Goal: Find specific page/section: Find specific page/section

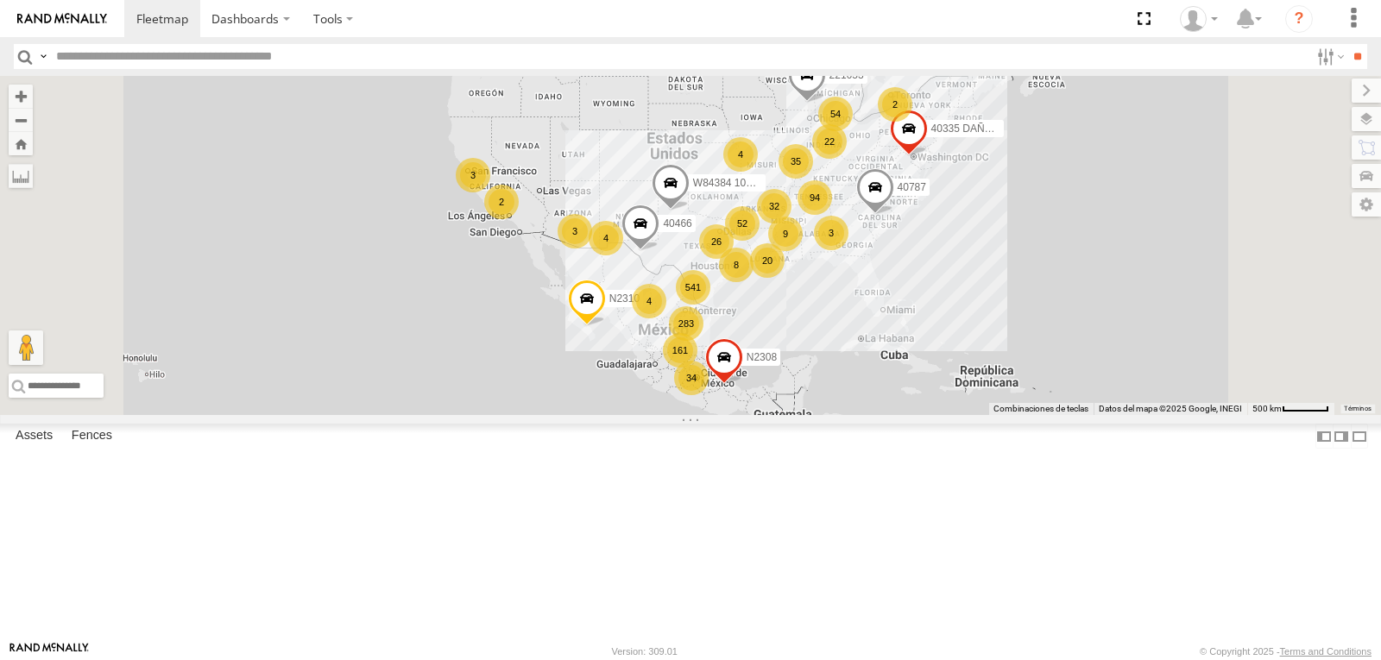
click at [689, 208] on div "283 541 35 52 94 161 32 26 2 20 34 54 9 22 4 2 N2310 3 4 4 8 40787 3 N2308 W843…" at bounding box center [690, 245] width 1381 height 339
click at [189, 58] on input "text" at bounding box center [679, 56] width 1260 height 25
click at [188, 65] on input "text" at bounding box center [679, 56] width 1260 height 25
type input "****"
click at [1347, 44] on input "**" at bounding box center [1357, 56] width 20 height 25
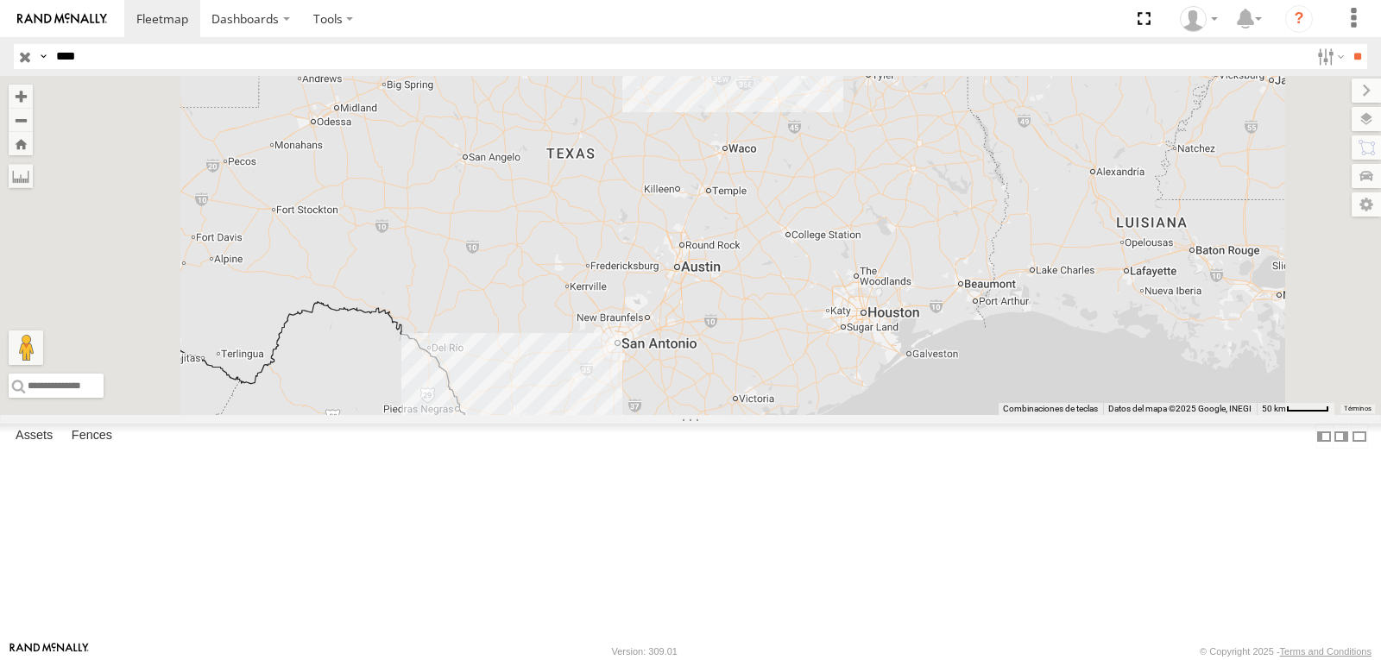
click at [0, 0] on div "4759 All Assets [GEOGRAPHIC_DATA][PERSON_NAME] 33.11587 -95.63354" at bounding box center [0, 0] width 0 height 0
click at [0, 0] on div at bounding box center [0, 0] width 0 height 0
click at [0, 0] on span at bounding box center [0, 0] width 0 height 0
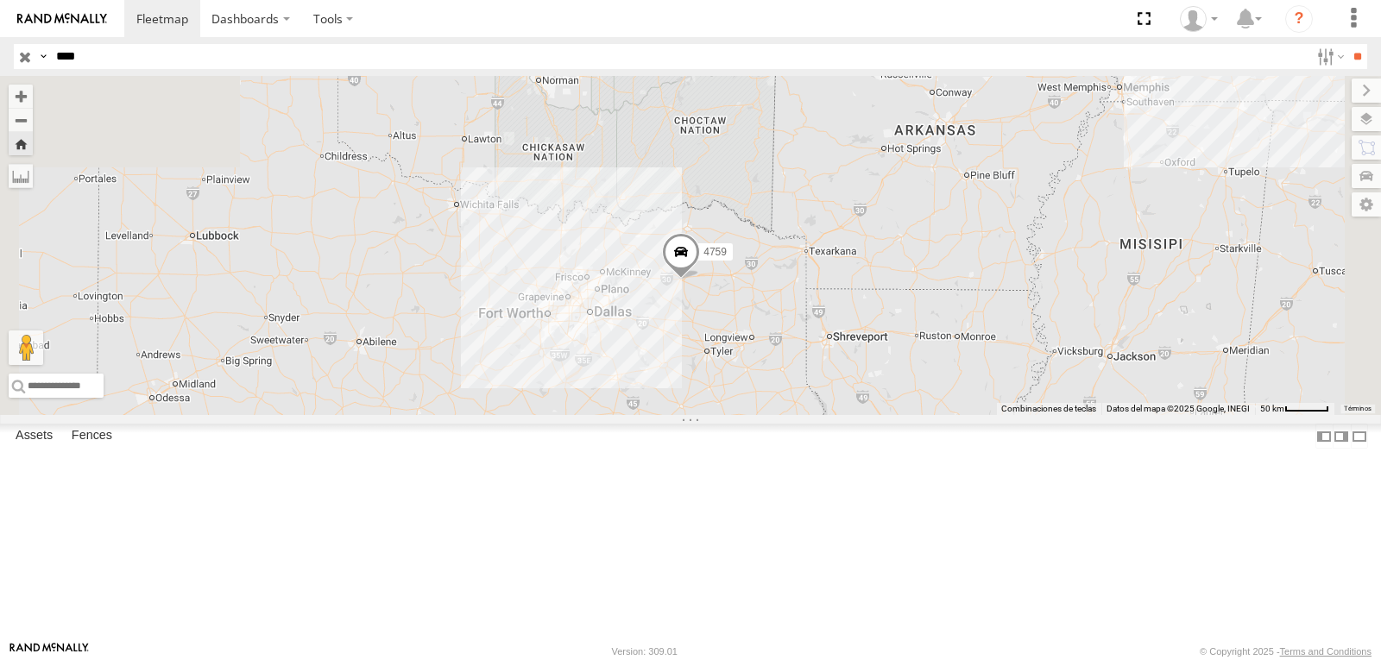
drag, startPoint x: 724, startPoint y: 417, endPoint x: 758, endPoint y: 347, distance: 78.0
click at [754, 350] on div "4759" at bounding box center [690, 245] width 1381 height 339
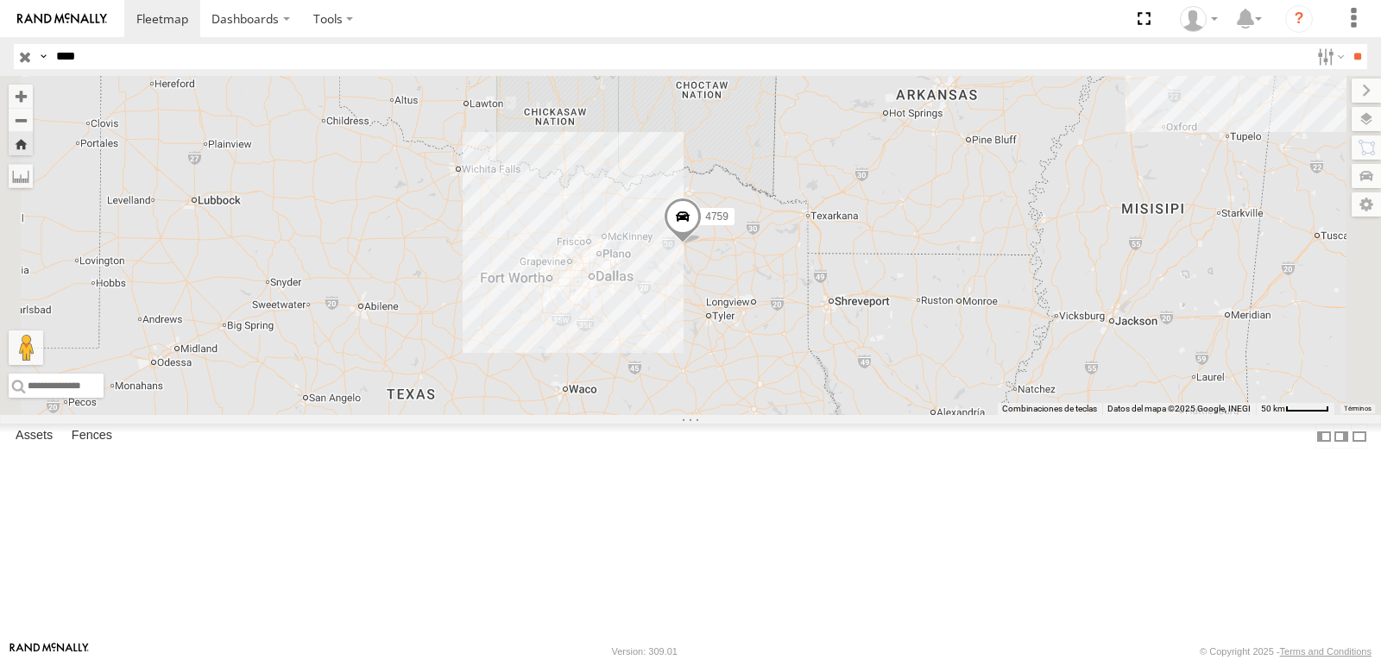
drag, startPoint x: 890, startPoint y: 354, endPoint x: 851, endPoint y: 393, distance: 55.5
click at [856, 390] on div "4759" at bounding box center [690, 245] width 1381 height 339
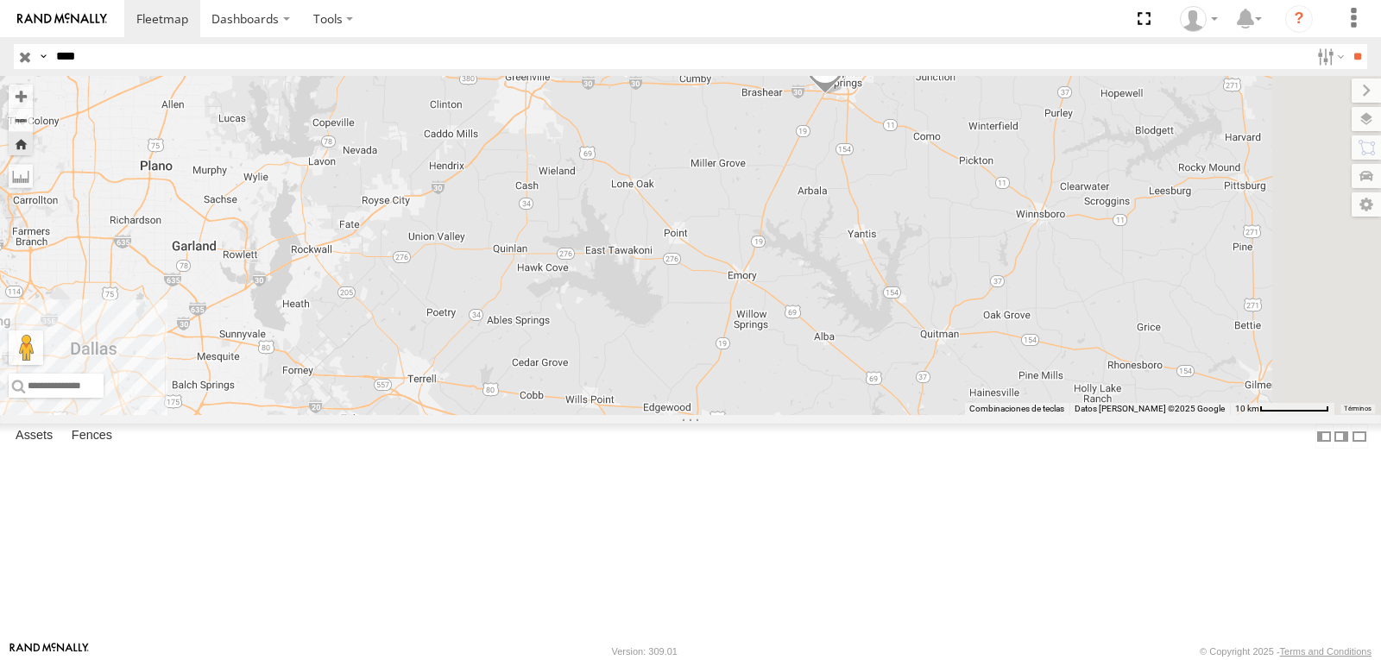
drag, startPoint x: 927, startPoint y: 299, endPoint x: 785, endPoint y: 440, distance: 200.1
click at [801, 415] on div "4759" at bounding box center [690, 245] width 1381 height 339
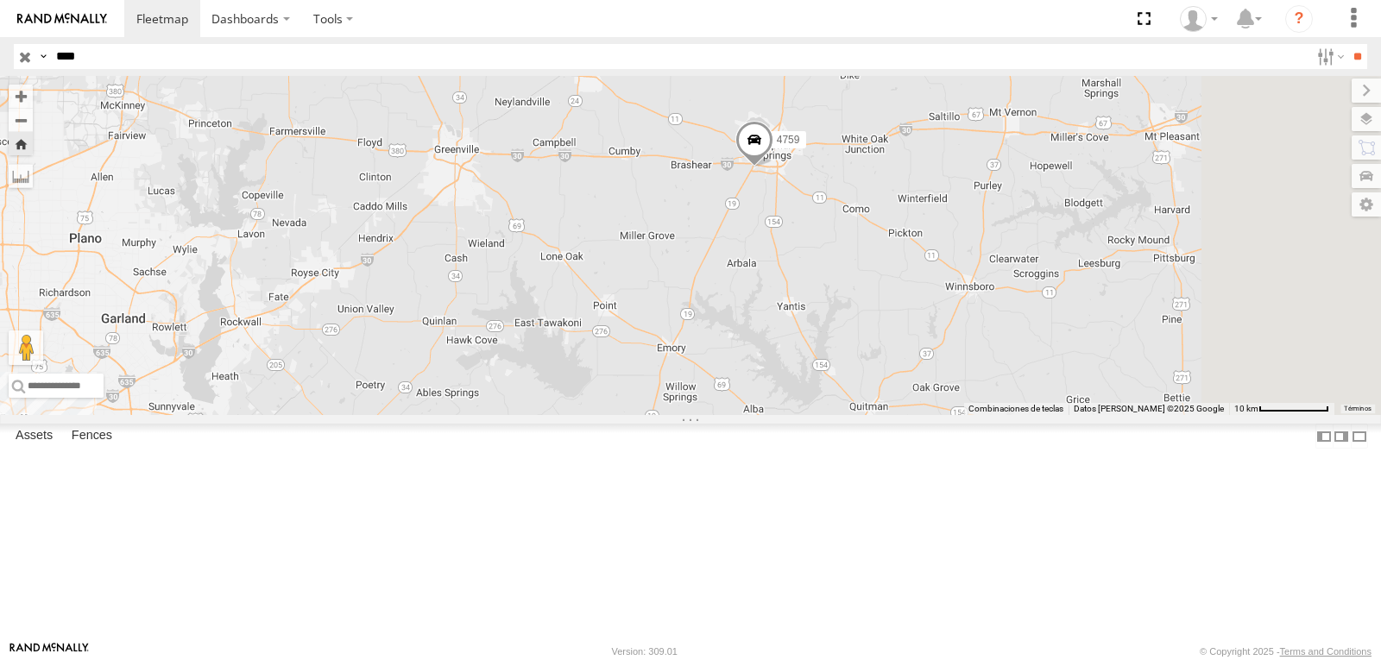
drag, startPoint x: 938, startPoint y: 264, endPoint x: 817, endPoint y: 378, distance: 166.0
click at [862, 374] on div "4759" at bounding box center [690, 245] width 1381 height 339
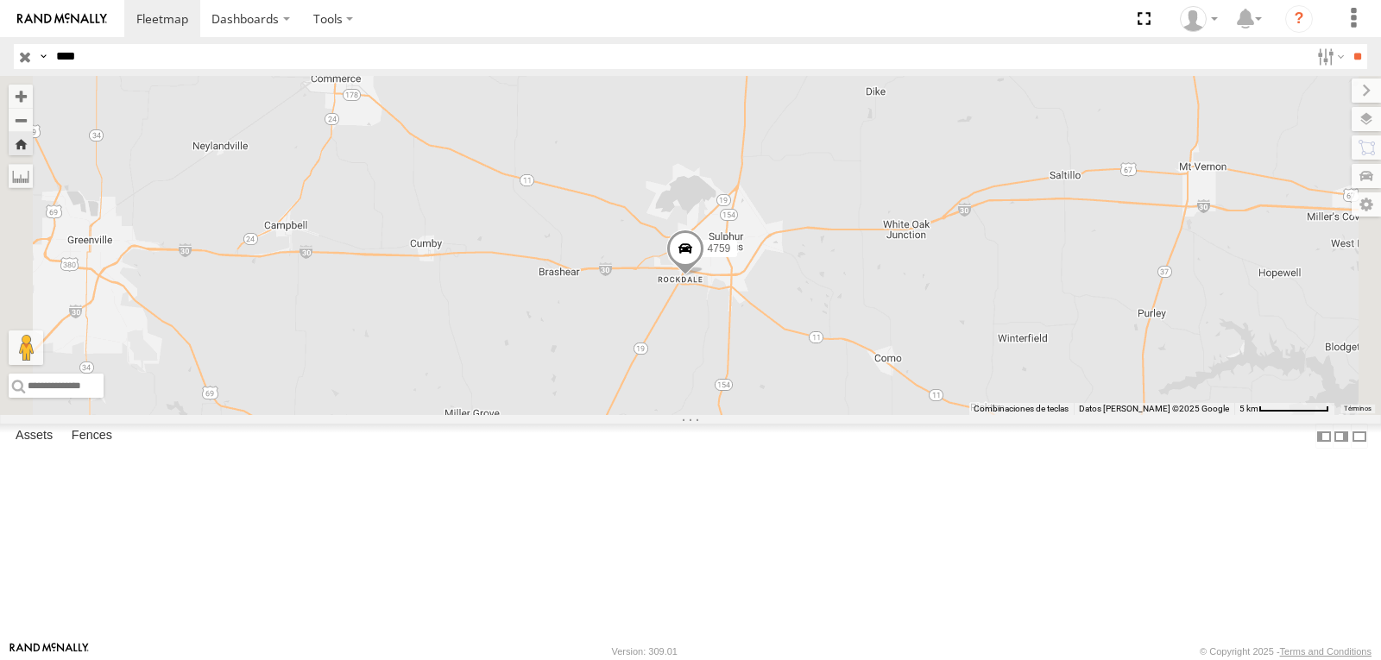
drag, startPoint x: 876, startPoint y: 337, endPoint x: 761, endPoint y: 387, distance: 124.9
click at [771, 388] on div "4759" at bounding box center [690, 245] width 1381 height 339
